Goal: Task Accomplishment & Management: Manage account settings

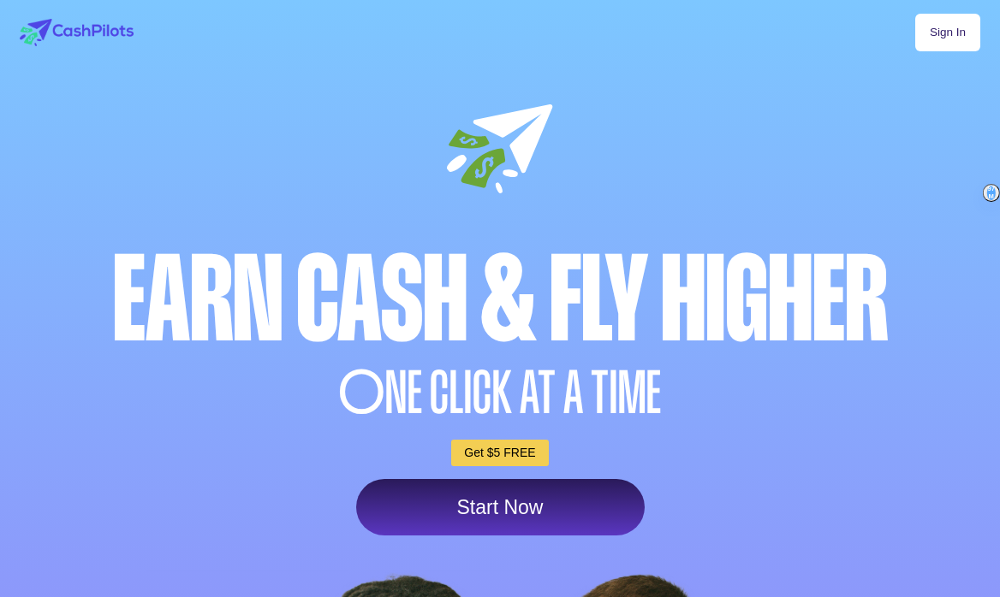
click at [968, 29] on link "Sign In" at bounding box center [947, 33] width 65 height 38
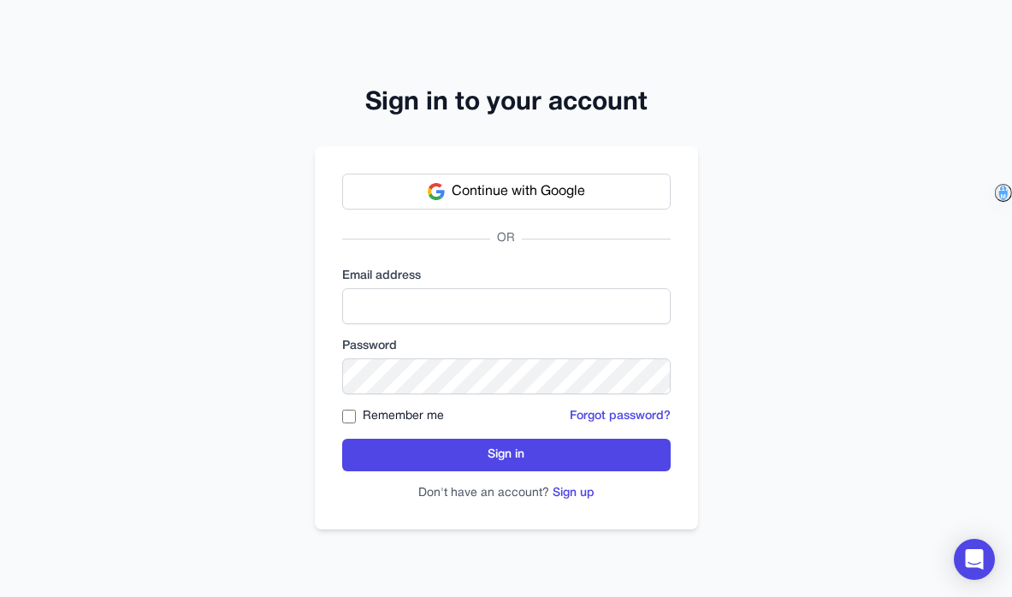
click at [549, 172] on div "Continue with Google OR Email address Password Remember me Forgot password? Sig…" at bounding box center [506, 337] width 383 height 383
click at [543, 191] on span "Continue with Google" at bounding box center [519, 191] width 134 height 21
click at [547, 179] on button "Continue with Google" at bounding box center [506, 192] width 329 height 36
